Goal: Task Accomplishment & Management: Manage account settings

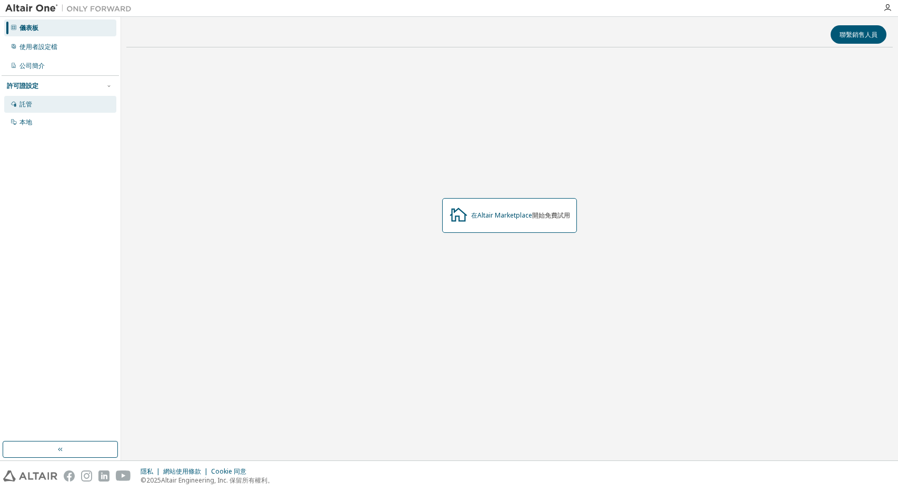
click at [52, 104] on div "託管" at bounding box center [60, 104] width 112 height 17
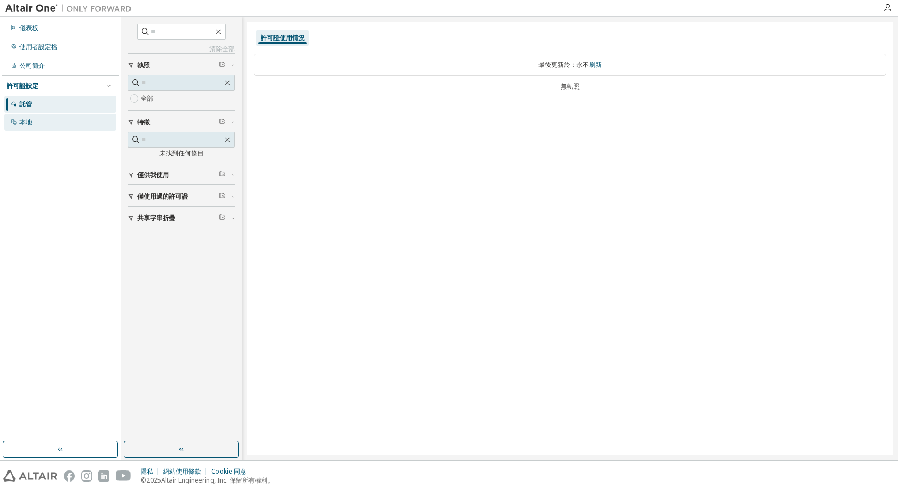
click at [57, 117] on div "本地" at bounding box center [60, 122] width 112 height 17
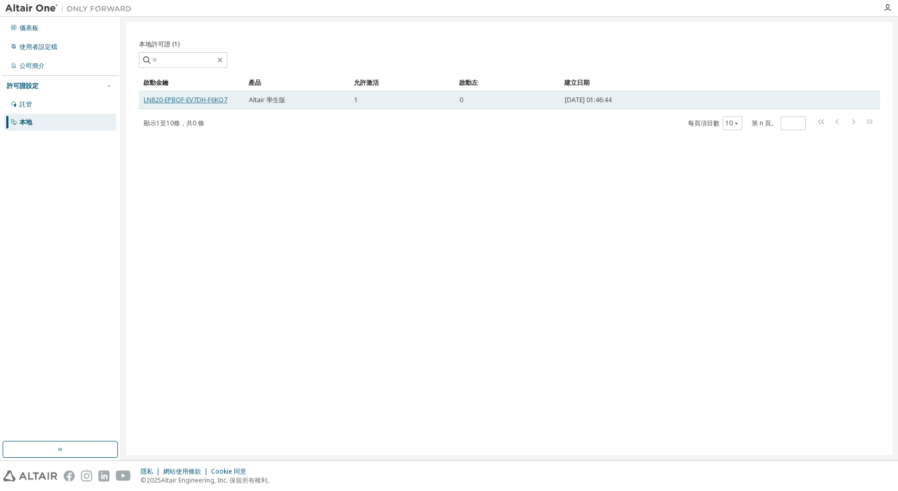
click at [190, 96] on font "LN820-EPBOF-EV7DH-F6KQ7" at bounding box center [186, 99] width 84 height 9
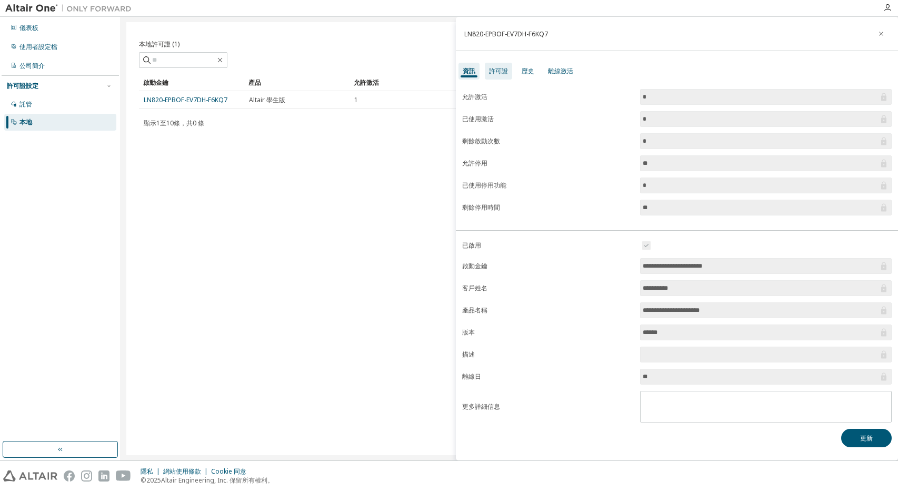
click at [497, 71] on font "許可證" at bounding box center [498, 70] width 19 height 9
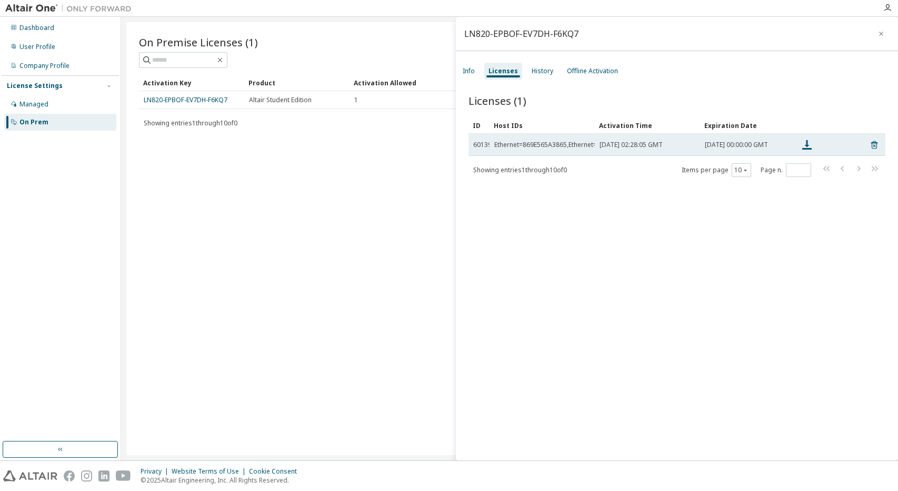
click at [514, 148] on div "Ethernet=869E565A3865,Ethernet=869E565A4815,Ethernet=849E565A1845,Ethernet=849E…" at bounding box center [641, 145] width 295 height 8
drag, startPoint x: 494, startPoint y: 147, endPoint x: 597, endPoint y: 148, distance: 103.7
click at [597, 148] on tr "60139 Ethernet=869E565A3865,Ethernet=869E565A4815,Ethernet=849E565A1845,Etherne…" at bounding box center [676, 145] width 417 height 22
click at [597, 148] on td "[DATE] 02:28:05 GMT" at bounding box center [647, 145] width 105 height 22
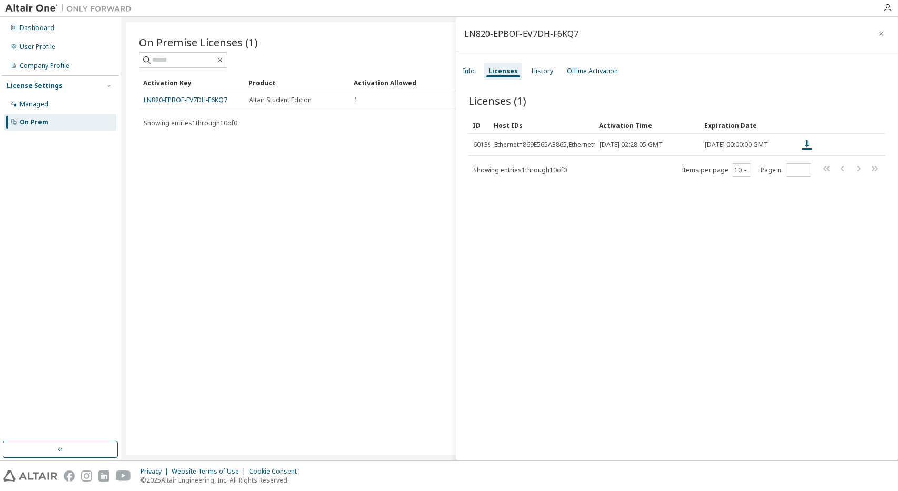
click at [652, 164] on div "ID Host IDs Activation Time Expiration Date 60139 Ethernet=869E565A3865,Etherne…" at bounding box center [676, 147] width 417 height 61
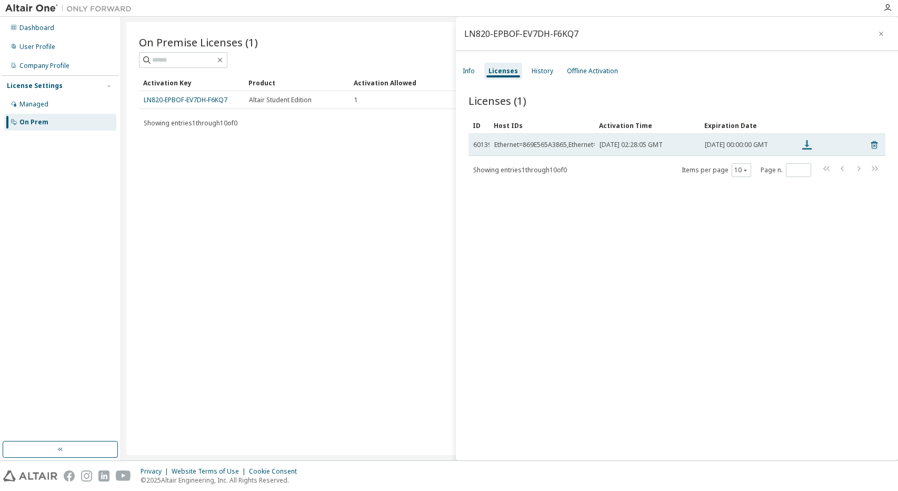
click at [807, 146] on icon at bounding box center [806, 144] width 9 height 9
click at [482, 146] on span "60139" at bounding box center [482, 145] width 18 height 8
click at [602, 156] on td "[DATE] 02:28:05 GMT" at bounding box center [647, 145] width 105 height 22
click at [582, 153] on td "Ethernet=869E565A3865,Ethernet=869E565A4815,Ethernet=849E565A1845,Ethernet=849E…" at bounding box center [542, 145] width 105 height 22
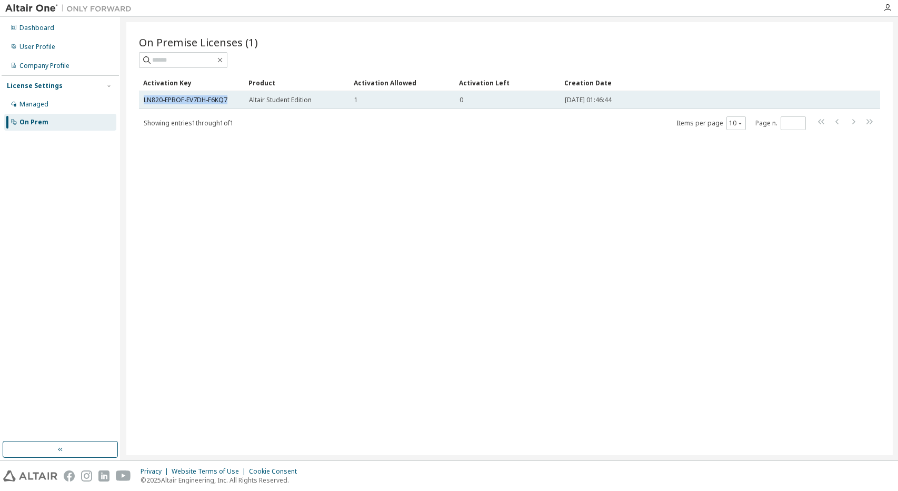
drag, startPoint x: 141, startPoint y: 96, endPoint x: 232, endPoint y: 101, distance: 91.2
click at [232, 101] on td "LN820-EPBOF-EV7DH-F6KQ7" at bounding box center [191, 100] width 105 height 18
copy link "LN820-EPBOF-EV7DH-F6KQ7"
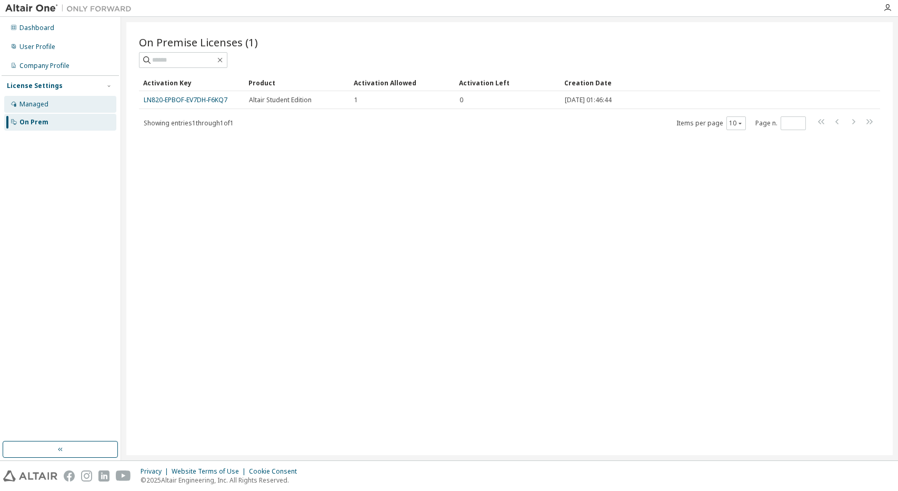
click at [76, 101] on div "Managed" at bounding box center [60, 104] width 112 height 17
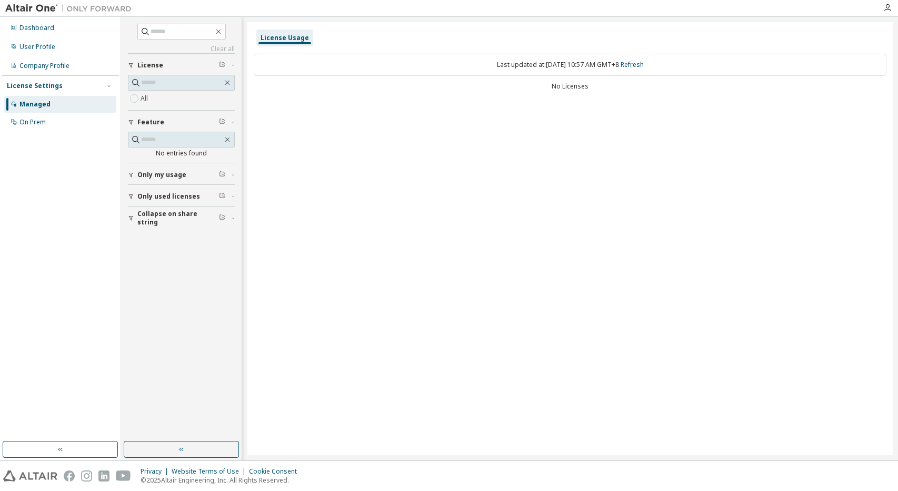
click at [887, 14] on div at bounding box center [887, 8] width 21 height 16
click at [885, 6] on icon "button" at bounding box center [887, 8] width 8 height 8
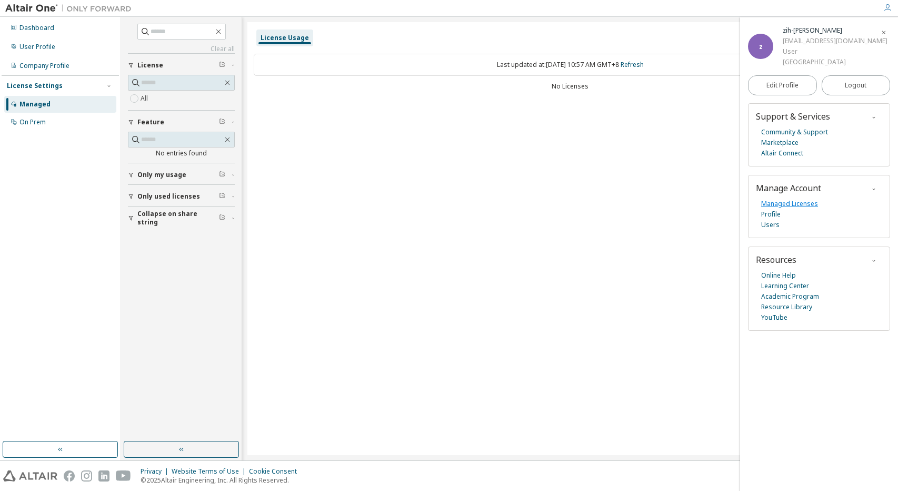
click at [783, 205] on link "Managed Licenses" at bounding box center [789, 203] width 57 height 11
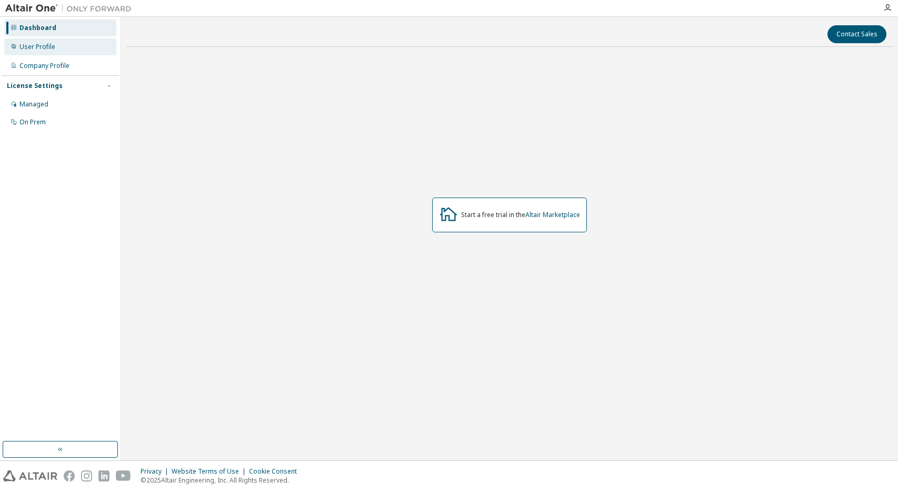
click at [66, 43] on div "User Profile" at bounding box center [60, 46] width 112 height 17
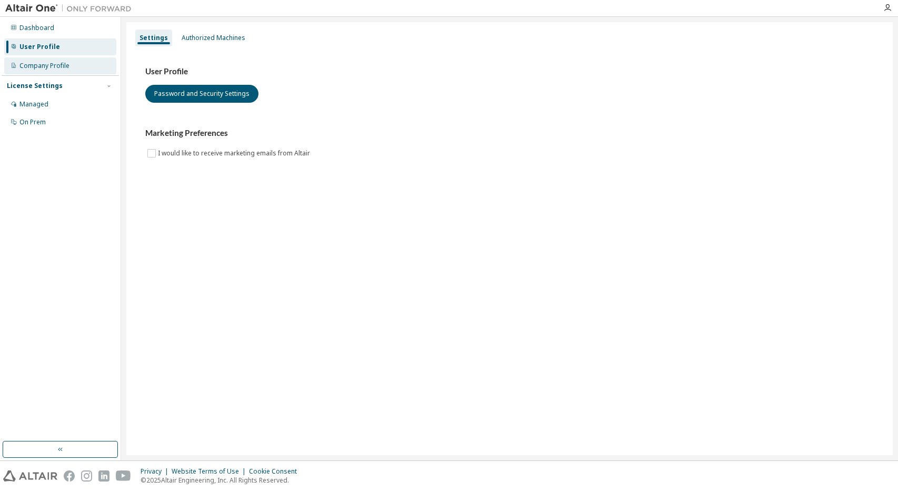
click at [66, 58] on div "Company Profile" at bounding box center [60, 65] width 112 height 17
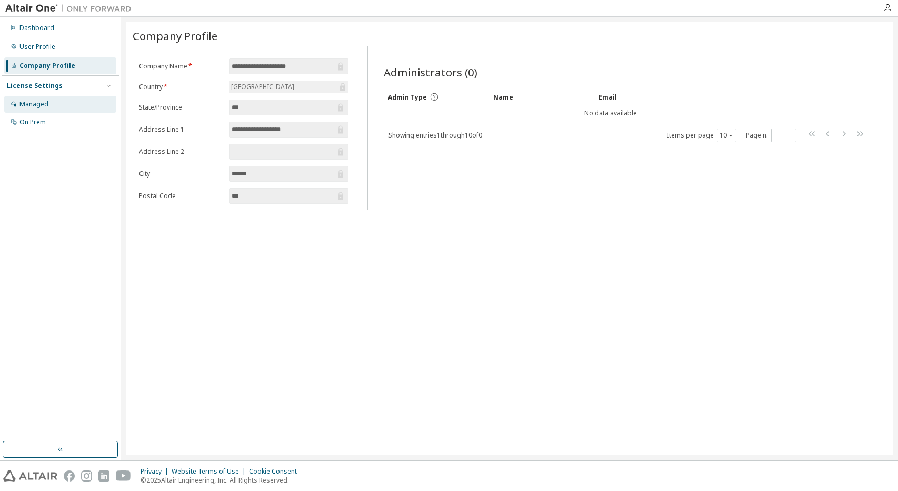
click at [47, 107] on div "Managed" at bounding box center [33, 104] width 29 height 8
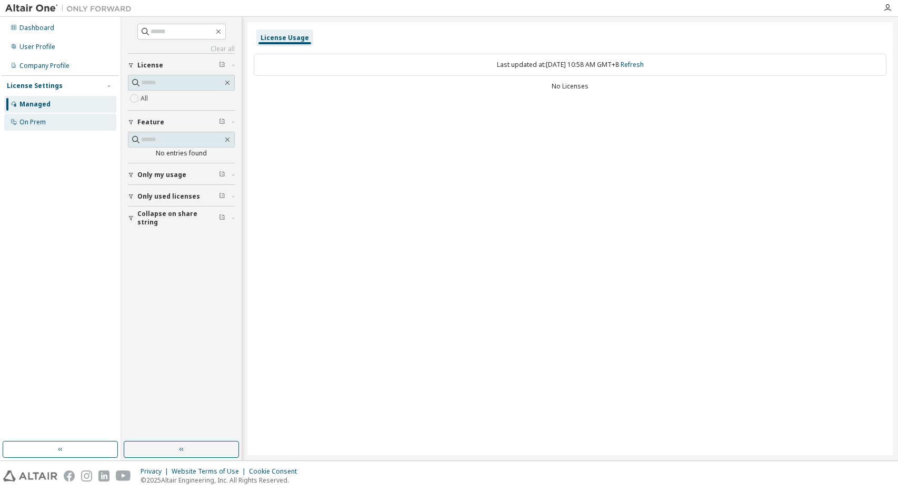
click at [46, 128] on div "On Prem" at bounding box center [60, 122] width 112 height 17
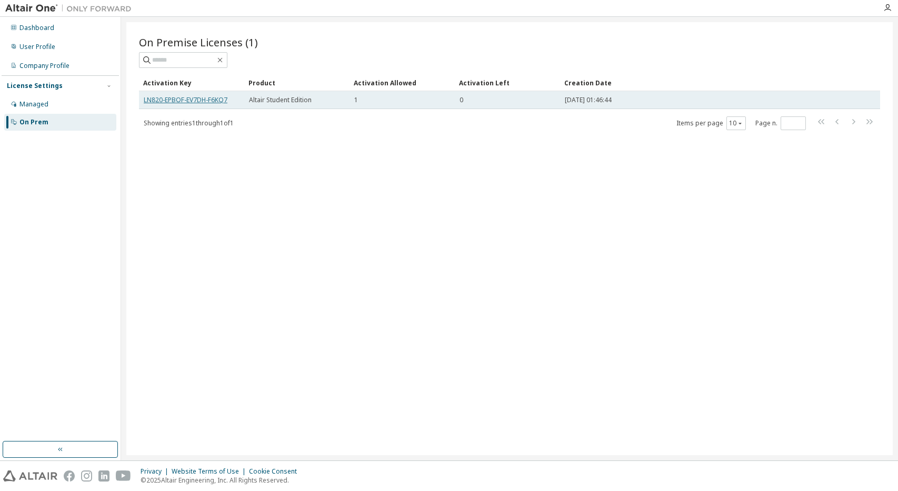
click at [201, 98] on link "LN820-EPBOF-EV7DH-F6KQ7" at bounding box center [186, 99] width 84 height 9
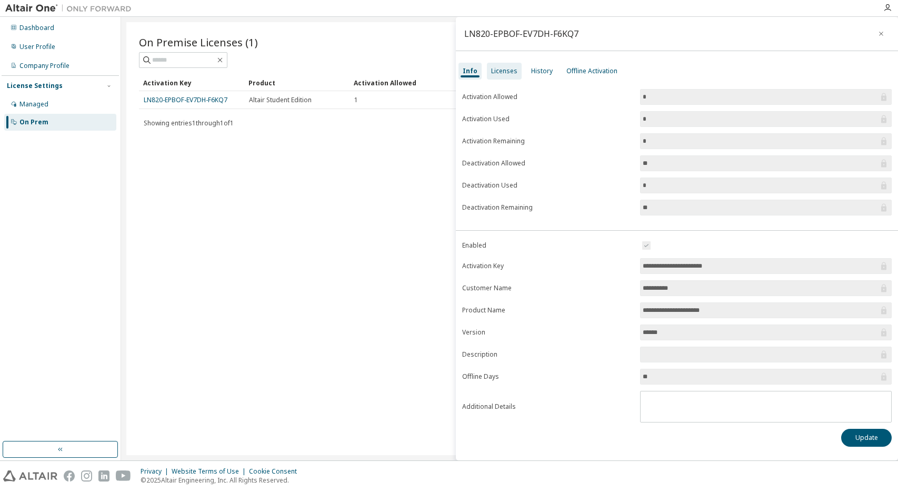
click at [500, 71] on div "Licenses" at bounding box center [504, 71] width 26 height 8
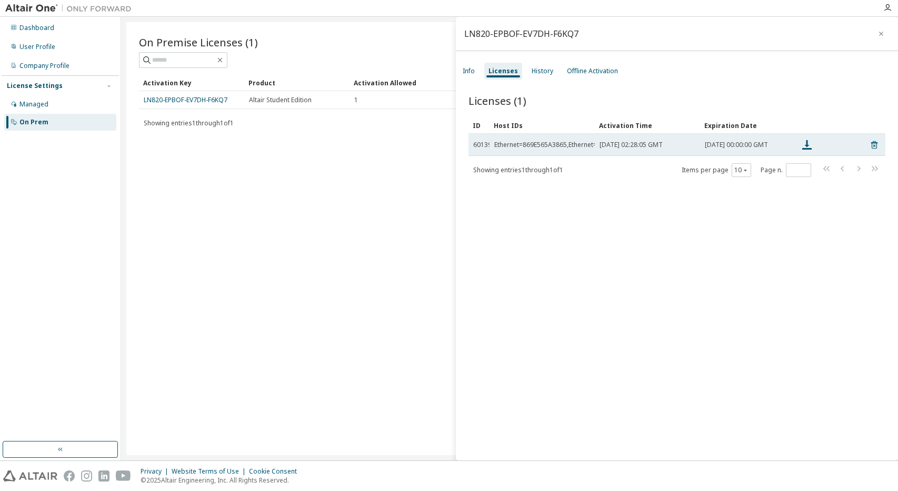
click at [577, 144] on div "Ethernet=869E565A3865,Ethernet=869E565A4815,Ethernet=849E565A1845,Ethernet=849E…" at bounding box center [641, 145] width 295 height 8
click at [477, 149] on span "60139" at bounding box center [482, 145] width 18 height 8
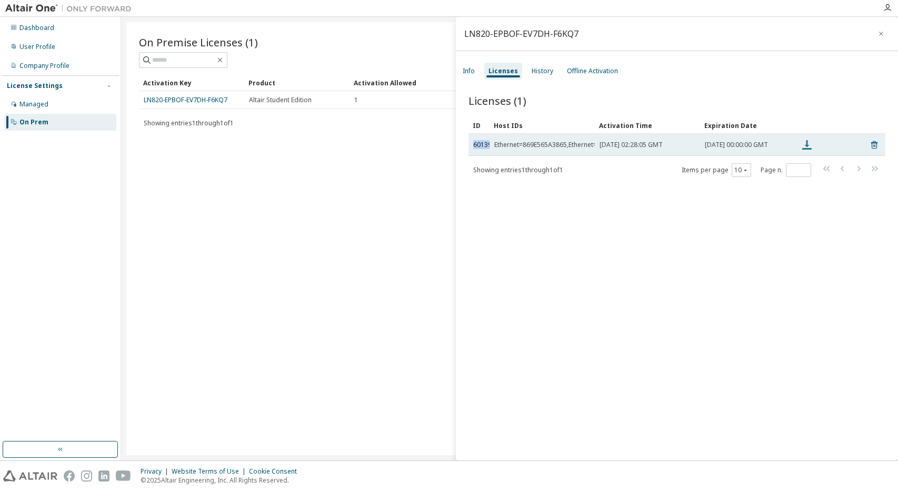
click at [807, 143] on icon at bounding box center [807, 144] width 13 height 13
